Goal: Book appointment/travel/reservation

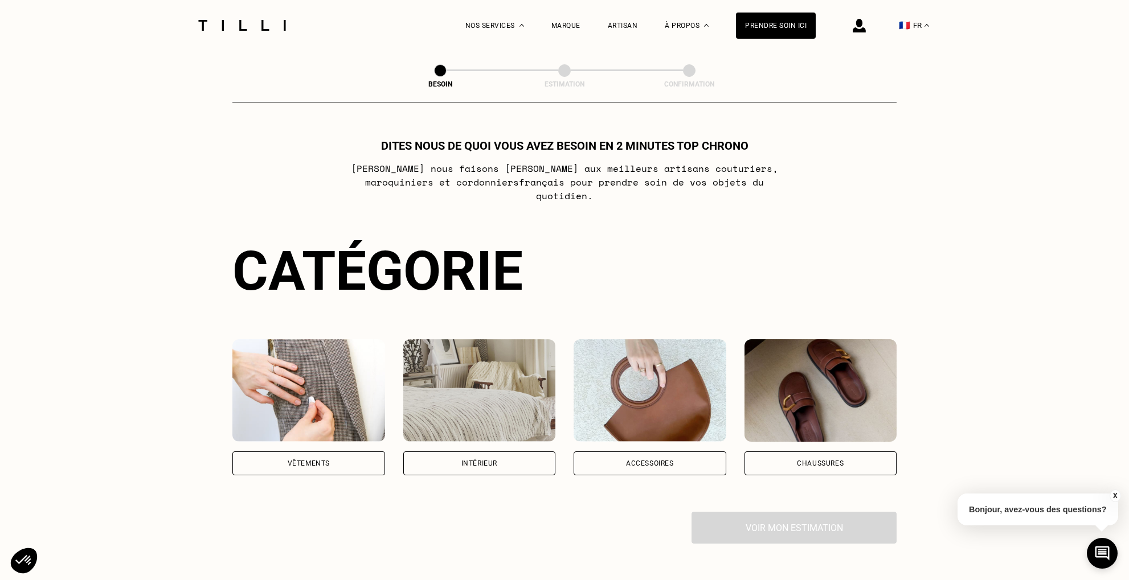
click at [352, 452] on div "Vêtements" at bounding box center [308, 464] width 153 height 24
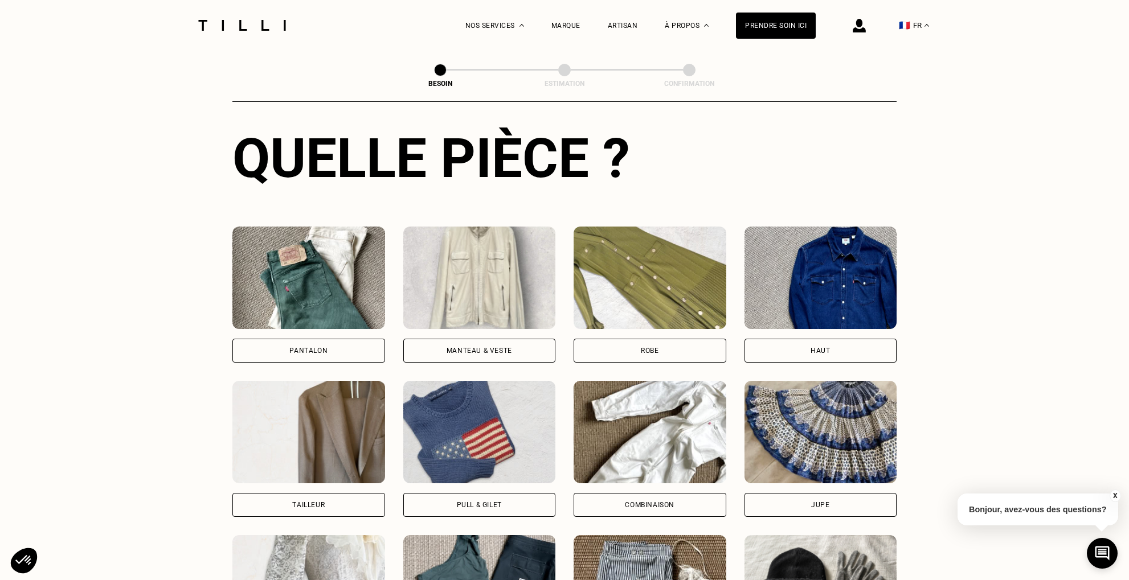
scroll to position [441, 0]
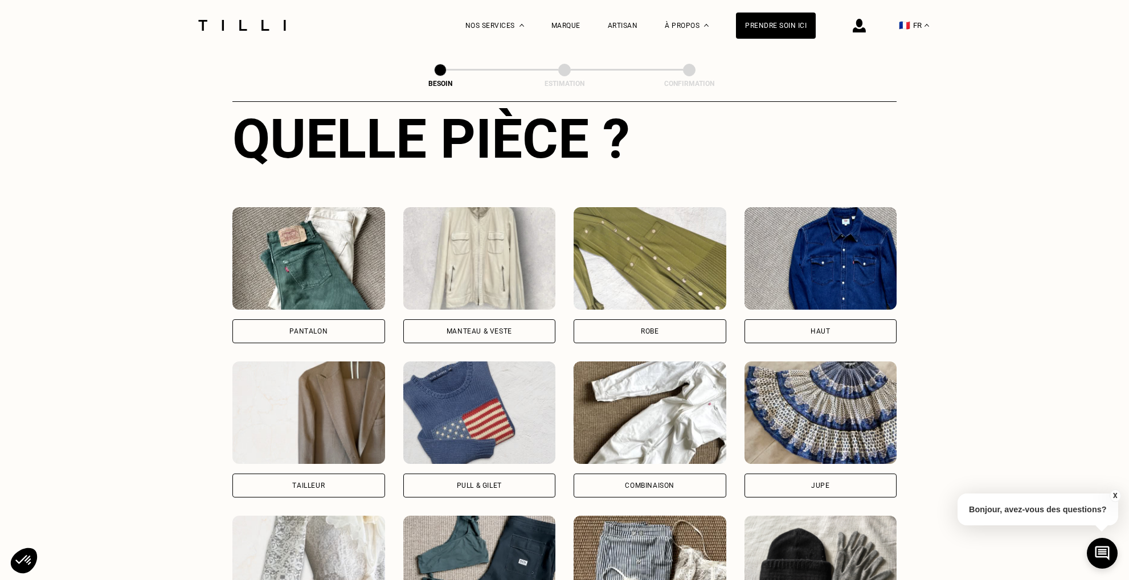
click at [305, 320] on div "Pantalon" at bounding box center [308, 332] width 153 height 24
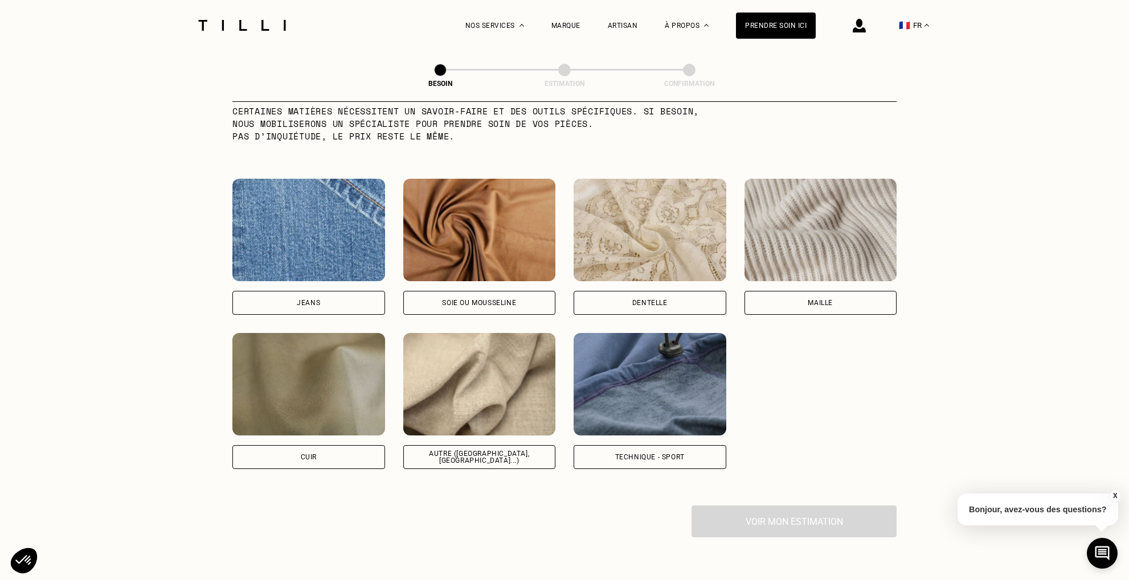
scroll to position [1178, 0]
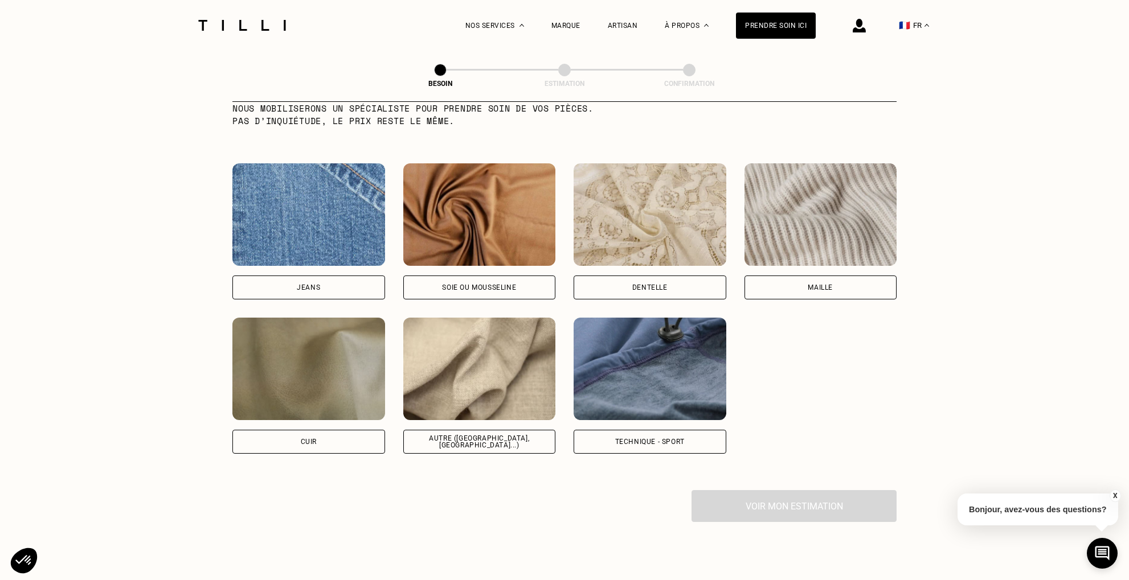
click at [321, 283] on div "Jeans" at bounding box center [308, 288] width 153 height 24
select select "FR"
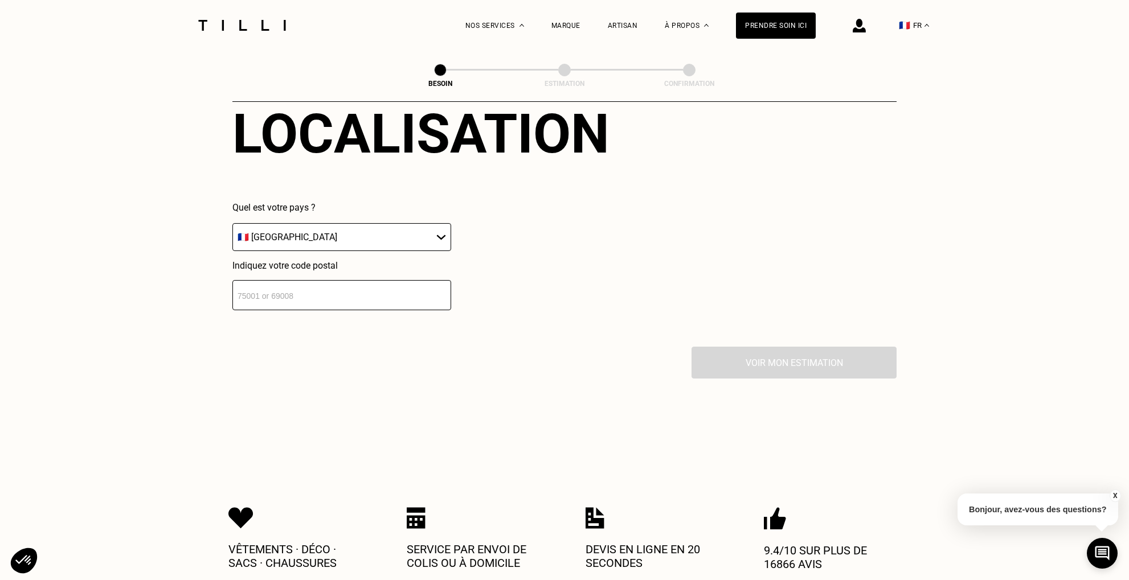
scroll to position [1606, 0]
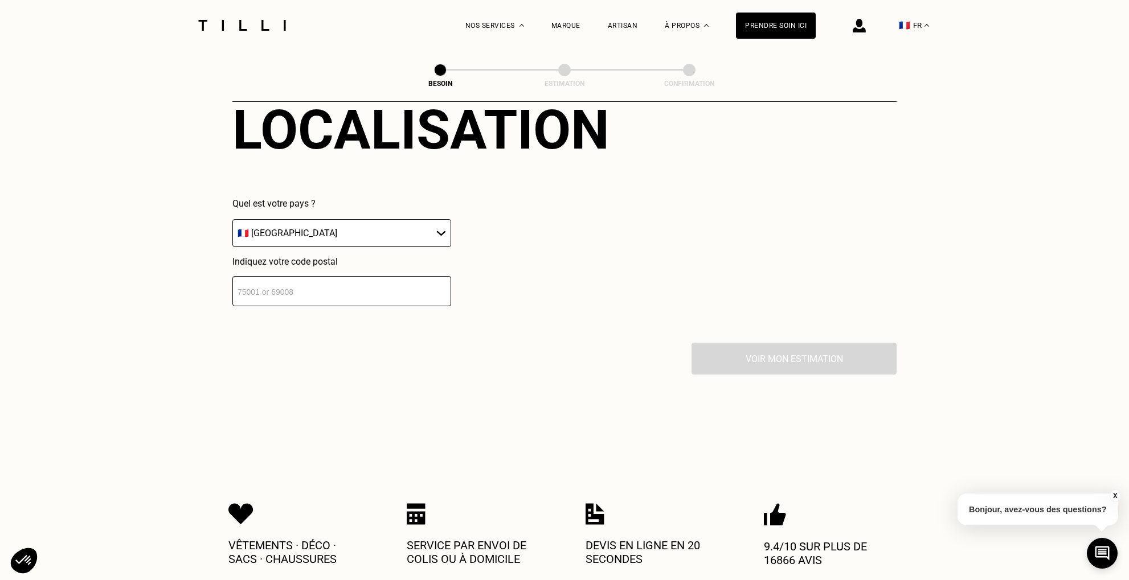
click at [280, 285] on input "number" at bounding box center [341, 291] width 219 height 30
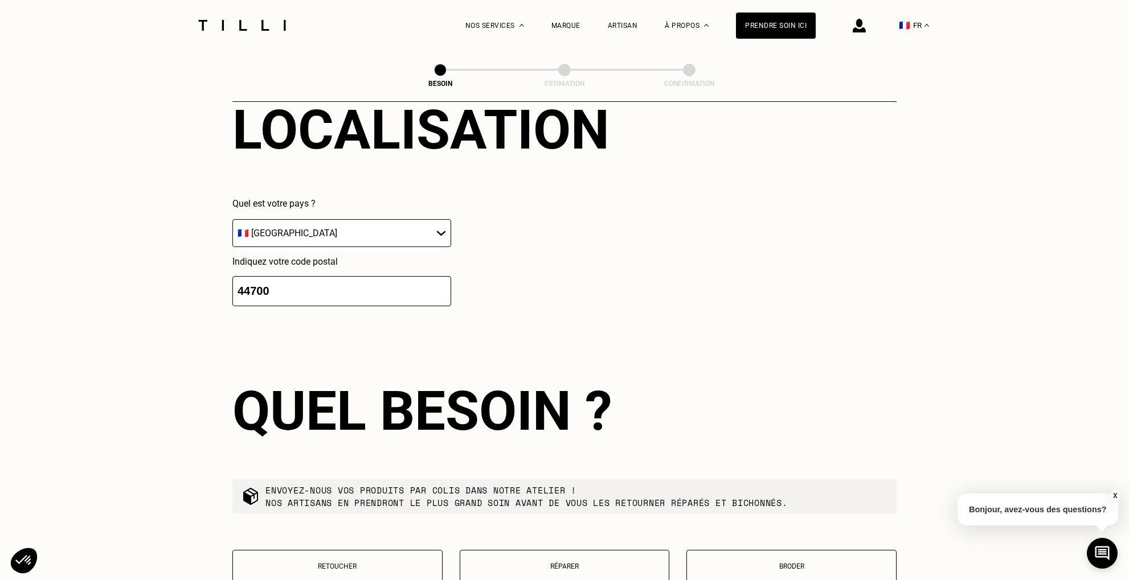
type input "44700"
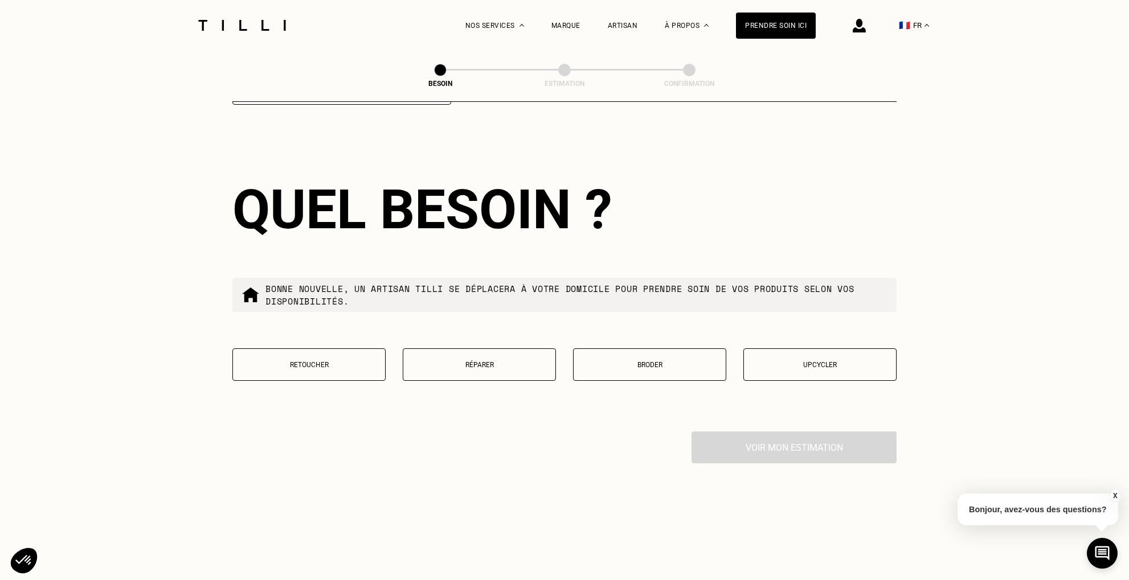
scroll to position [1809, 0]
click at [503, 356] on button "Réparer" at bounding box center [479, 363] width 153 height 32
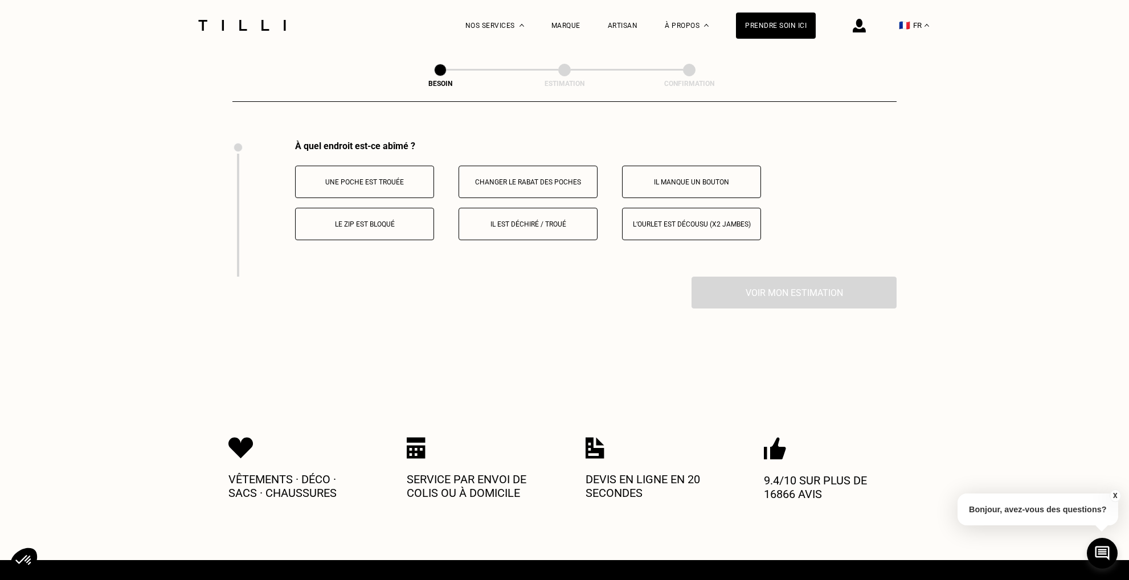
scroll to position [2101, 0]
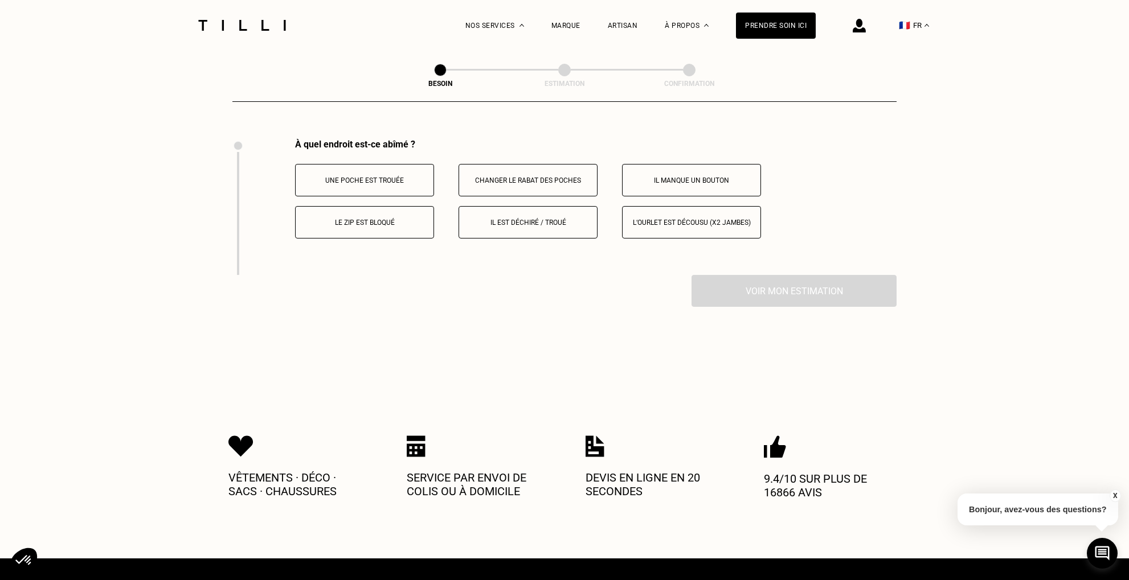
click at [664, 164] on button "Il manque un bouton" at bounding box center [691, 180] width 139 height 32
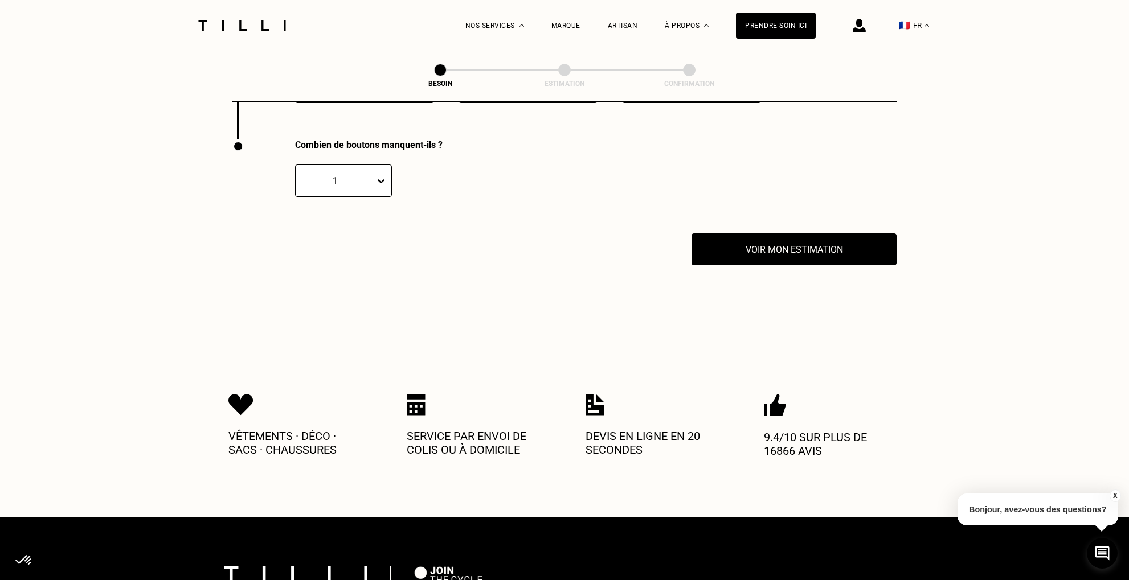
scroll to position [2237, 0]
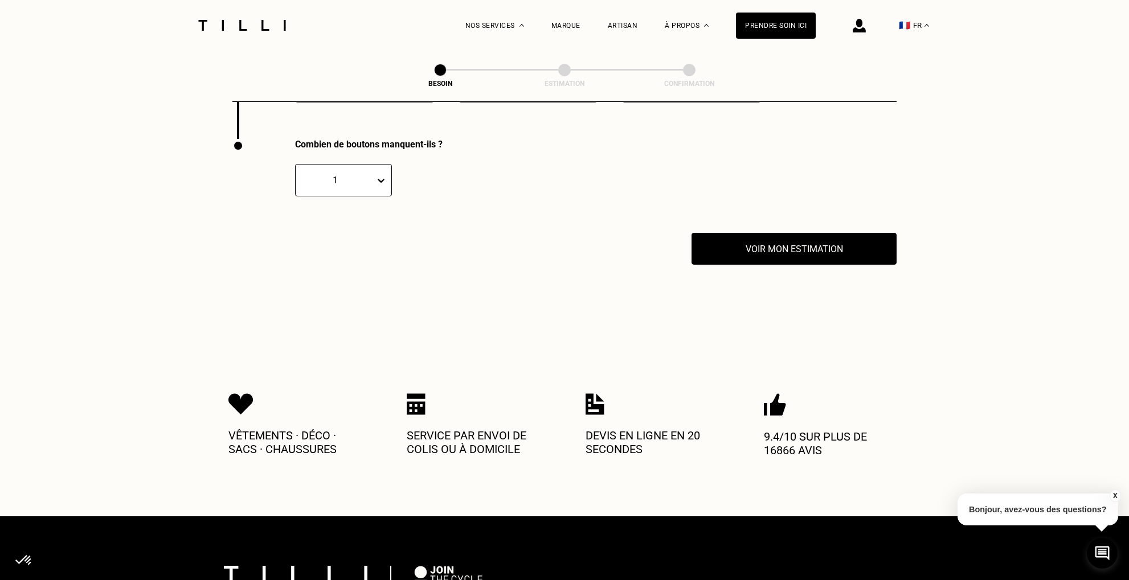
click at [381, 179] on icon at bounding box center [381, 181] width 7 height 4
drag, startPoint x: 324, startPoint y: 210, endPoint x: 335, endPoint y: 210, distance: 10.8
click at [324, 210] on div "1" at bounding box center [343, 213] width 97 height 21
click at [790, 236] on button "Voir mon estimation" at bounding box center [794, 248] width 226 height 35
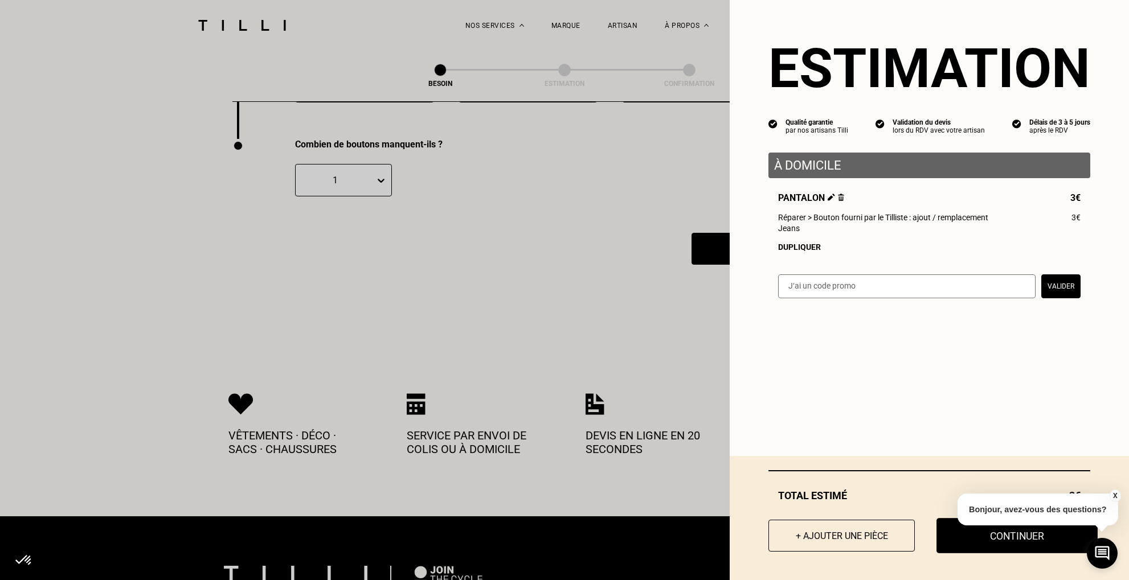
click at [1029, 543] on button "Continuer" at bounding box center [1017, 535] width 161 height 35
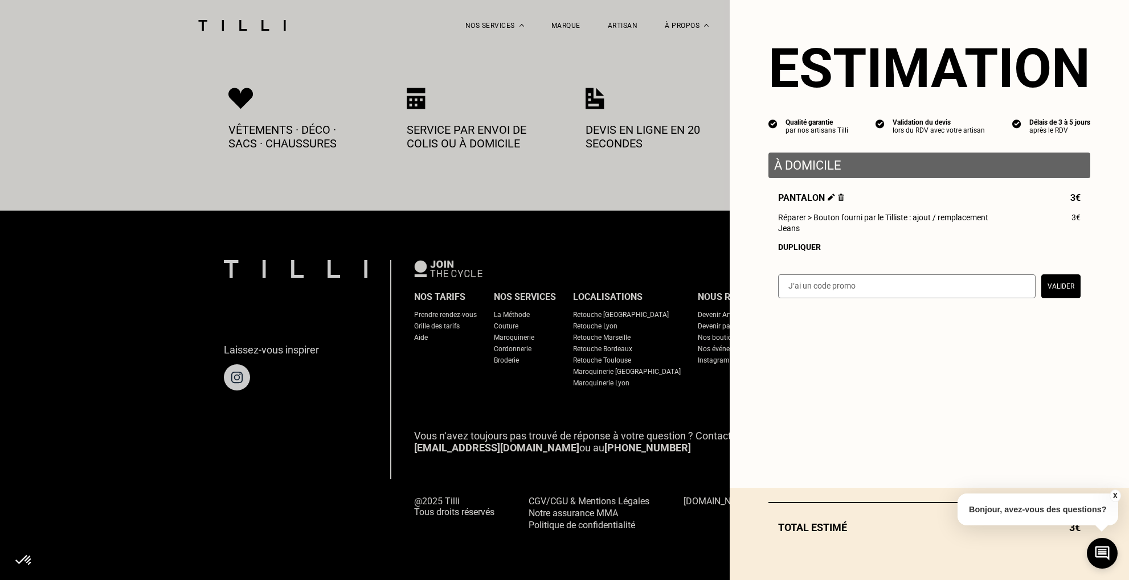
scroll to position [571, 0]
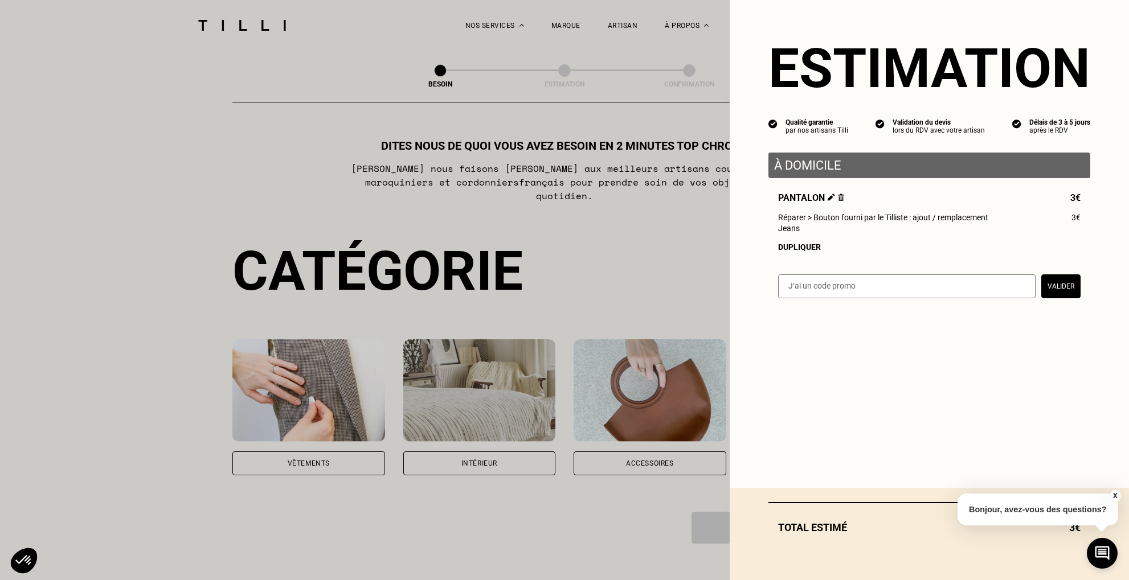
select select "FR"
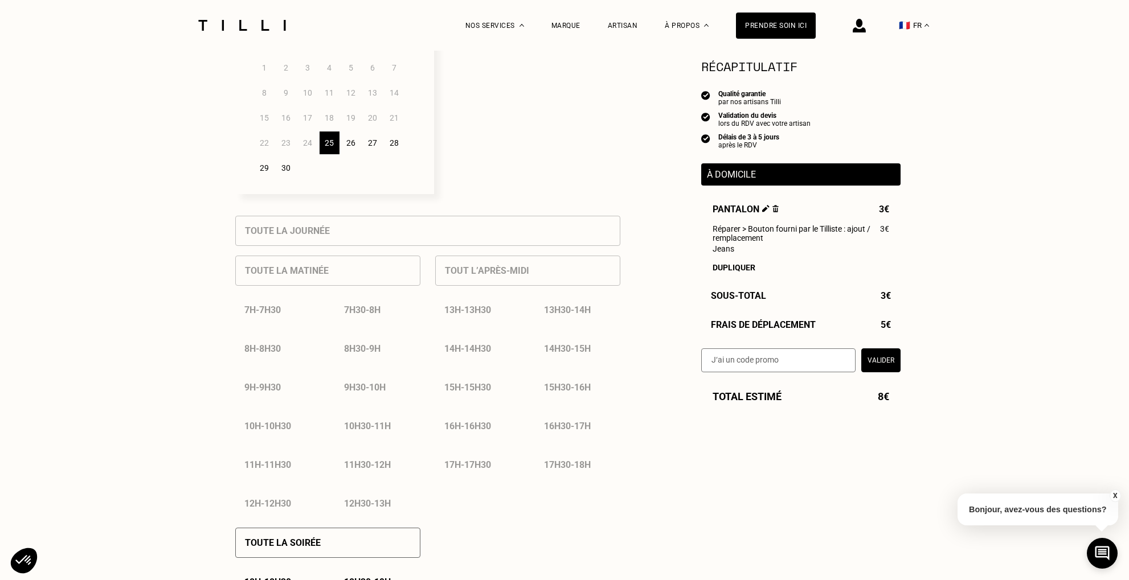
scroll to position [337, 0]
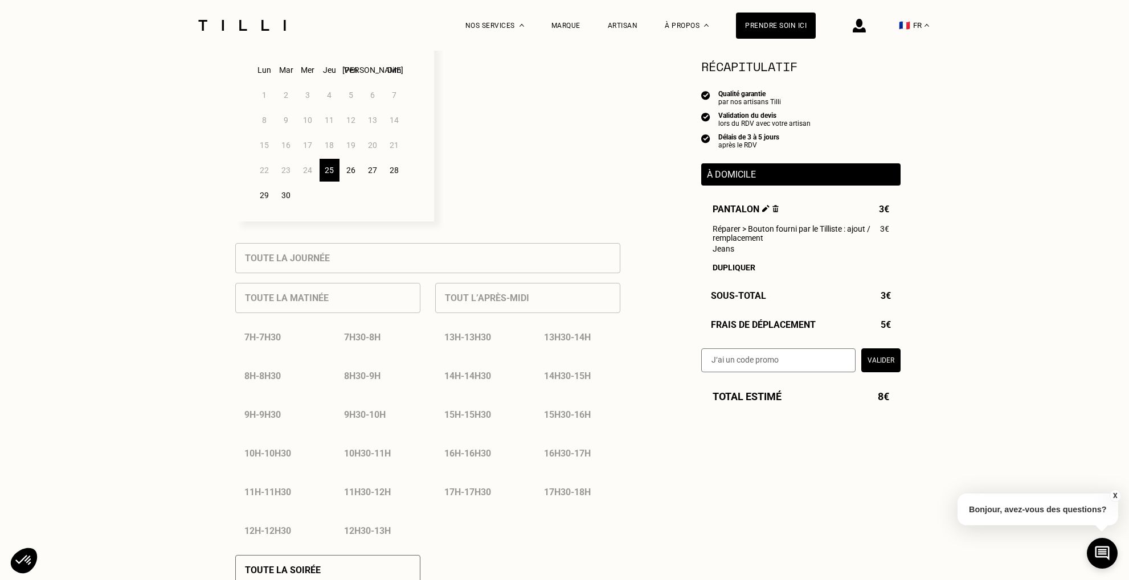
click at [356, 170] on div "26" at bounding box center [351, 170] width 20 height 23
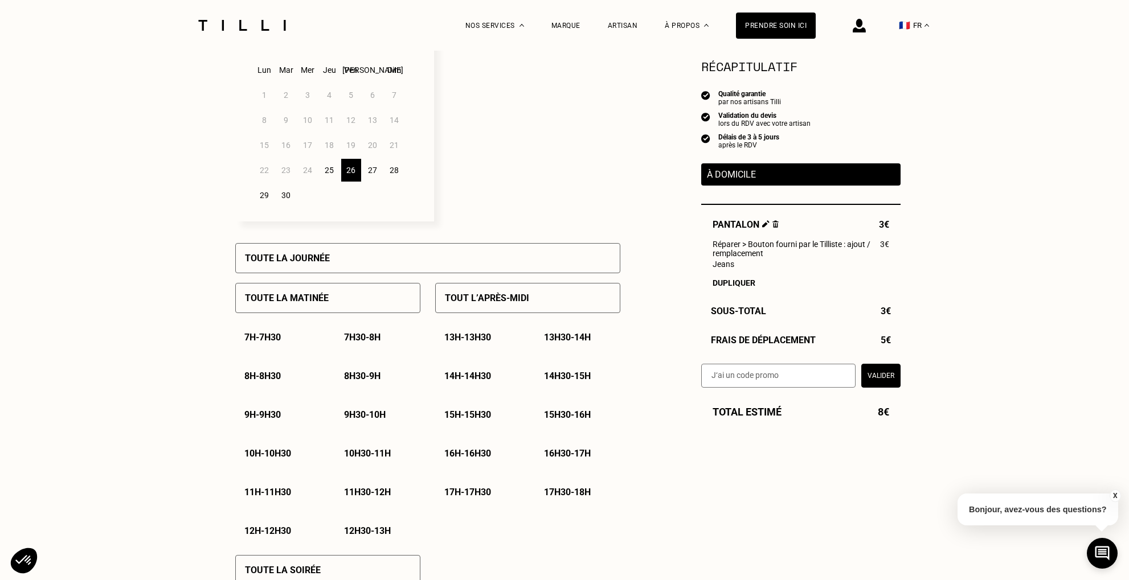
click at [263, 193] on div "29" at bounding box center [265, 195] width 20 height 23
